Goal: Find specific page/section: Find specific page/section

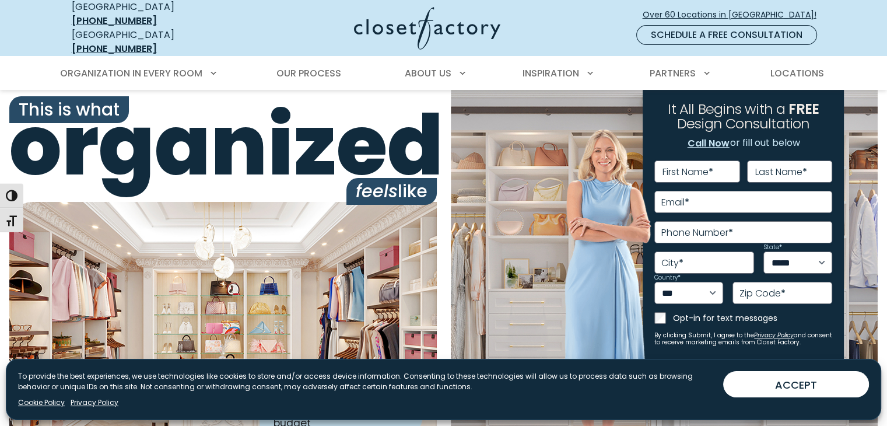
click at [152, 209] on img at bounding box center [223, 327] width 428 height 251
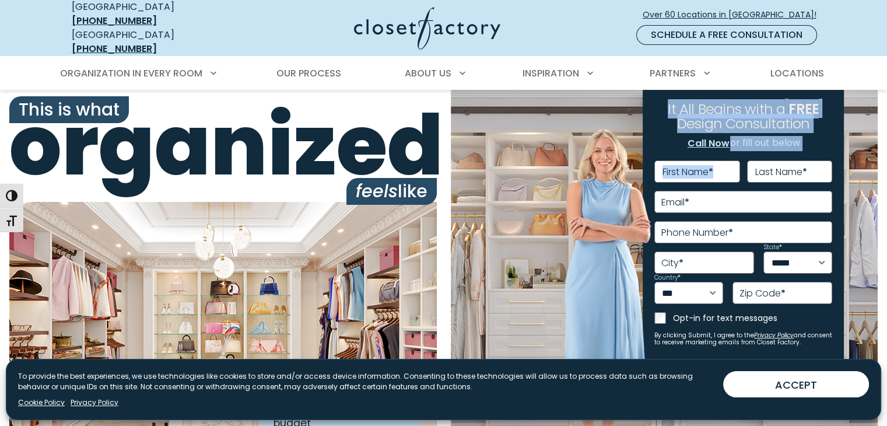
drag, startPoint x: 668, startPoint y: 104, endPoint x: 895, endPoint y: 132, distance: 229.3
click at [351, 64] on span "Primary Menu" at bounding box center [351, 71] width 15 height 15
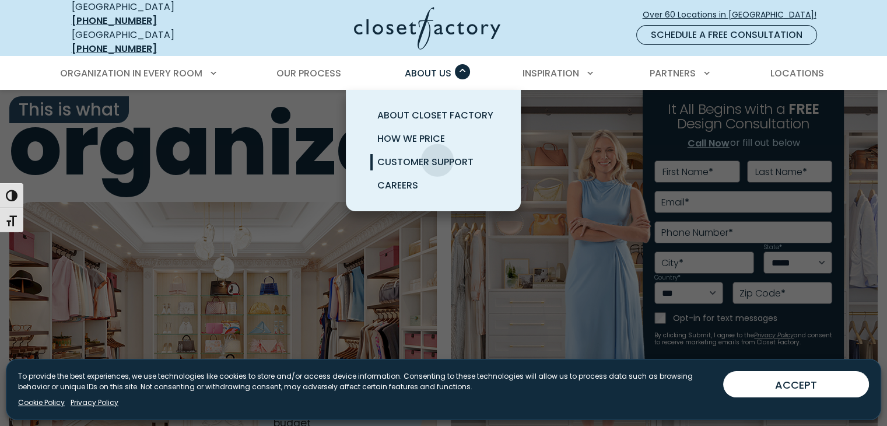
click at [437, 155] on span "Customer Support" at bounding box center [425, 161] width 96 height 13
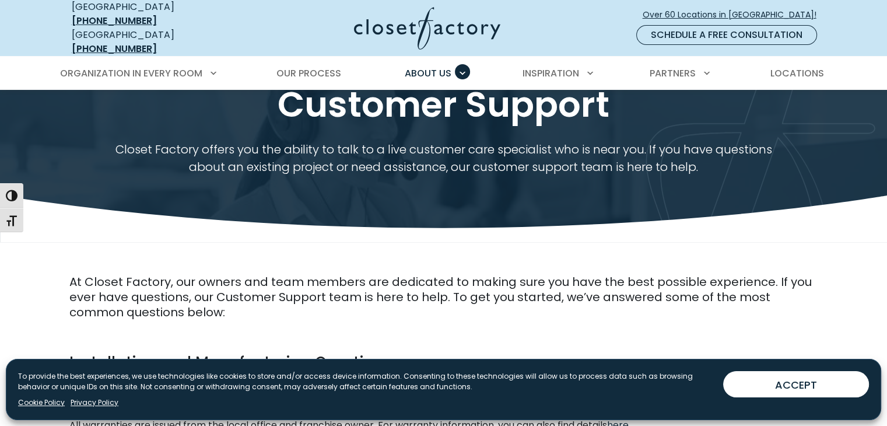
scroll to position [117, 0]
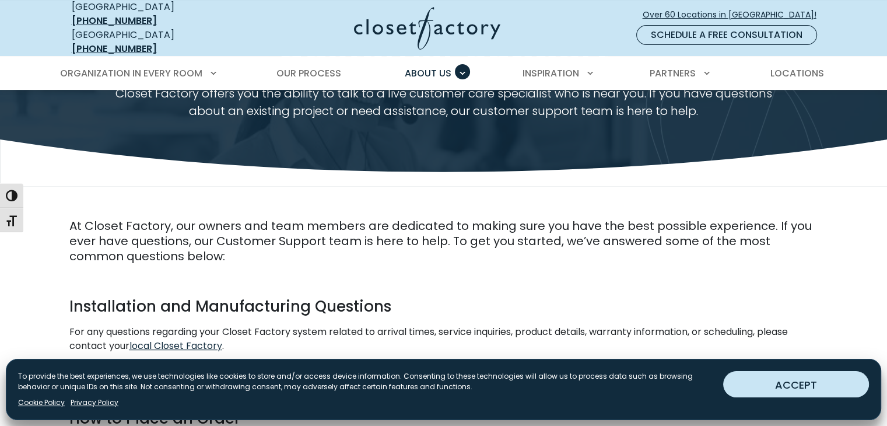
click at [834, 381] on button "ACCEPT" at bounding box center [796, 384] width 146 height 26
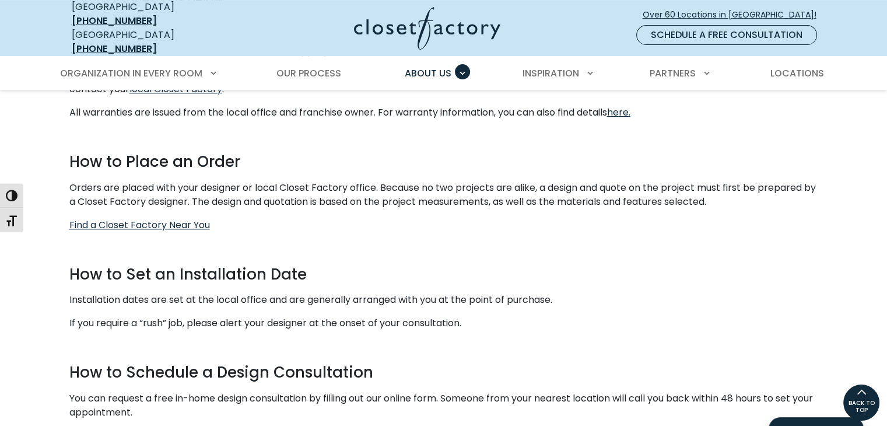
scroll to position [292, 0]
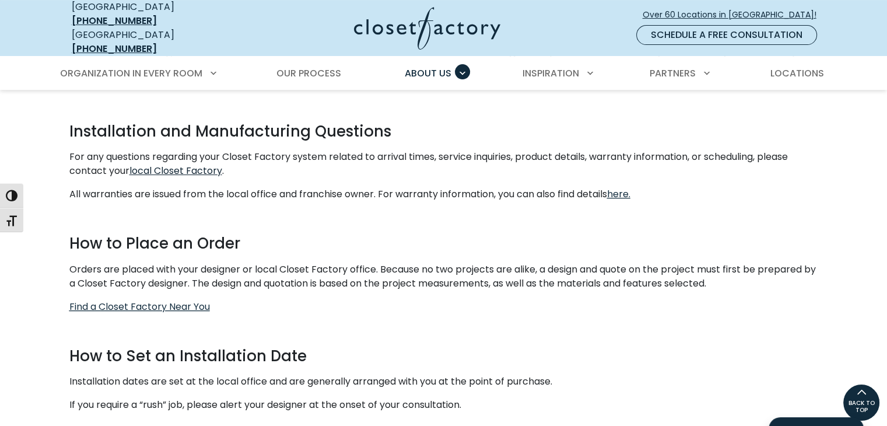
click at [192, 164] on u "local Closet Factory" at bounding box center [175, 170] width 93 height 13
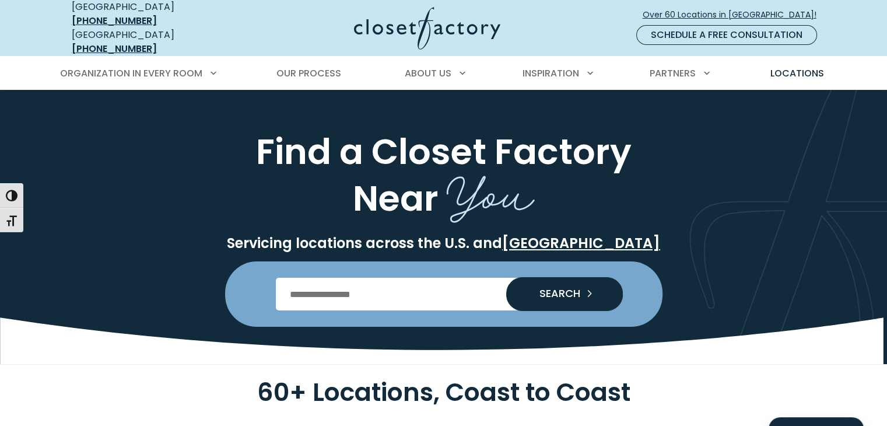
click at [471, 285] on input "Enter Postal Code" at bounding box center [443, 294] width 335 height 33
type input "*****"
click at [544, 288] on span "SEARCH" at bounding box center [555, 293] width 50 height 10
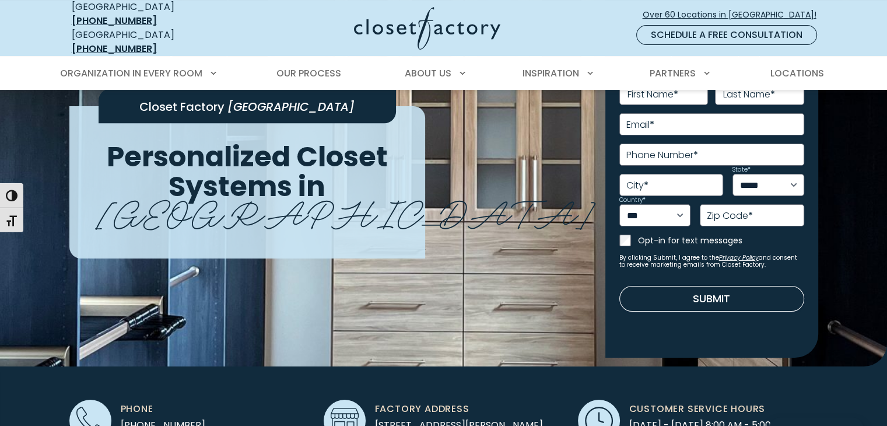
scroll to position [117, 0]
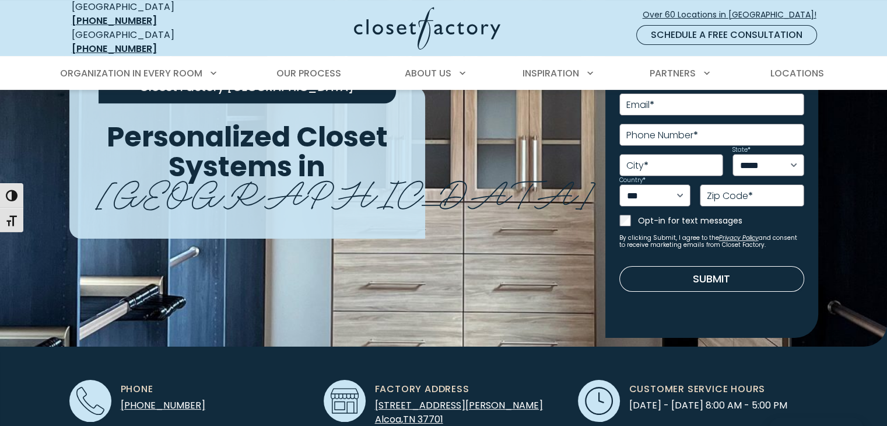
drag, startPoint x: 236, startPoint y: 181, endPoint x: 250, endPoint y: 175, distance: 14.9
click at [244, 178] on span "[GEOGRAPHIC_DATA]" at bounding box center [345, 190] width 499 height 53
click at [479, 156] on div "Closet Factory [GEOGRAPHIC_DATA] Personalized Closet Systems in [GEOGRAPHIC_DAT…" at bounding box center [316, 162] width 509 height 152
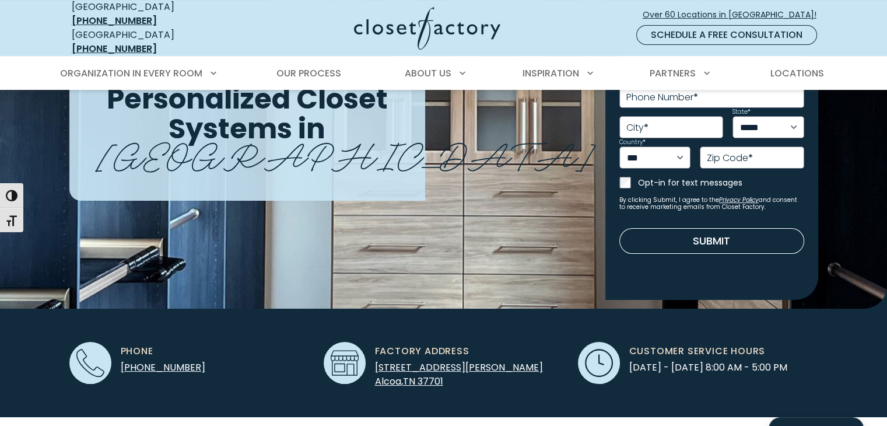
scroll to position [175, 0]
